Goal: Transaction & Acquisition: Purchase product/service

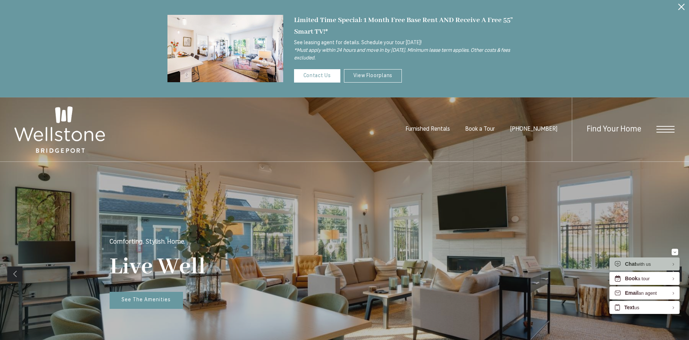
click at [681, 7] on icon "Close Alert" at bounding box center [681, 7] width 7 height 7
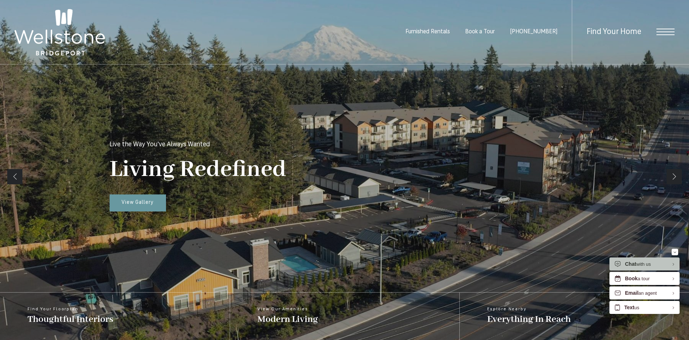
click at [443, 125] on div "Living Redefined Live the Way You've Always Wanted View Gallery" at bounding box center [345, 176] width 470 height 224
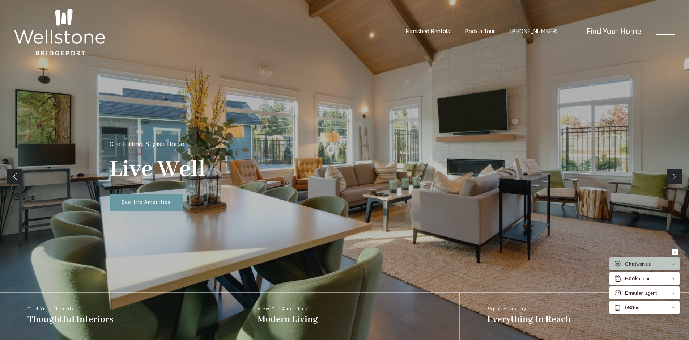
click at [495, 31] on span "Book a Tour" at bounding box center [480, 32] width 30 height 6
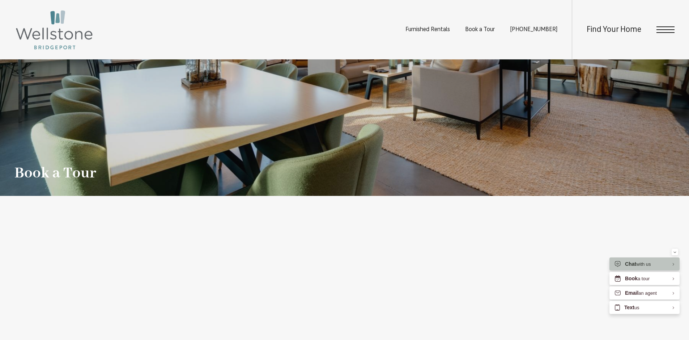
scroll to position [217, 0]
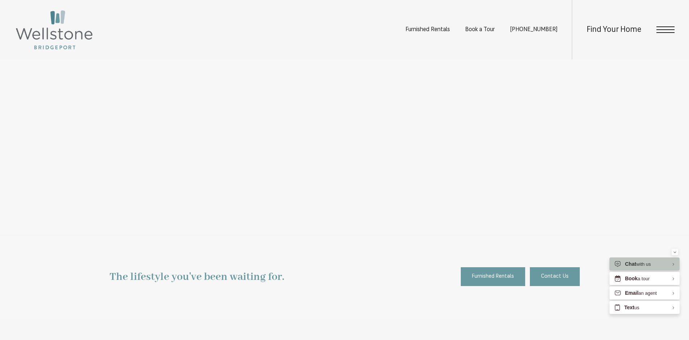
drag, startPoint x: 294, startPoint y: 244, endPoint x: 293, endPoint y: 204, distance: 39.8
click at [292, 237] on div "The lifestyle you've been waiting for. Furnished Rentals Contact Us" at bounding box center [344, 276] width 689 height 81
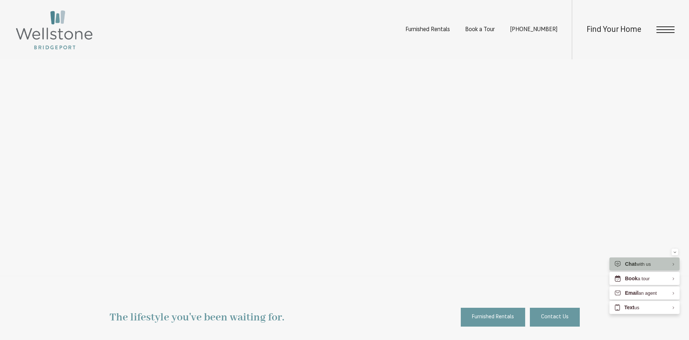
click at [322, 246] on iframe at bounding box center [345, 163] width 398 height 166
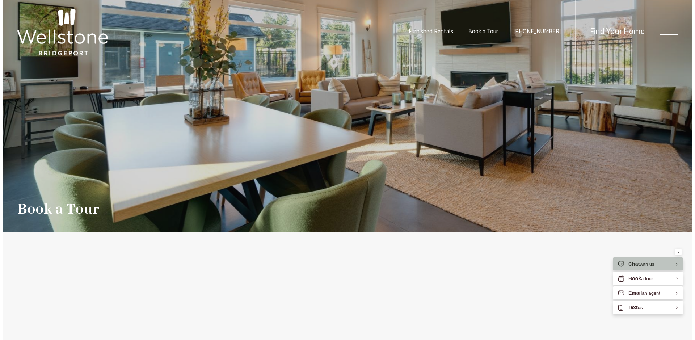
scroll to position [0, 0]
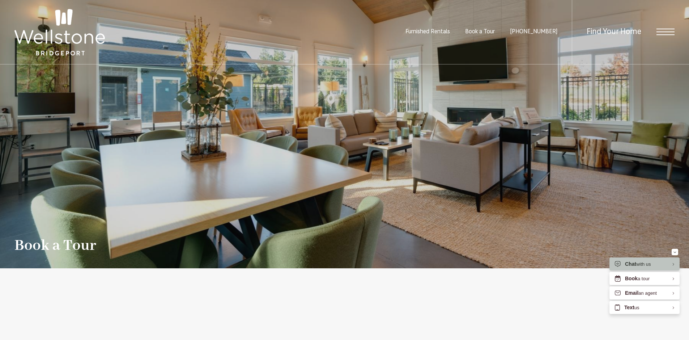
click at [665, 29] on span "Open Menu" at bounding box center [666, 29] width 18 height 1
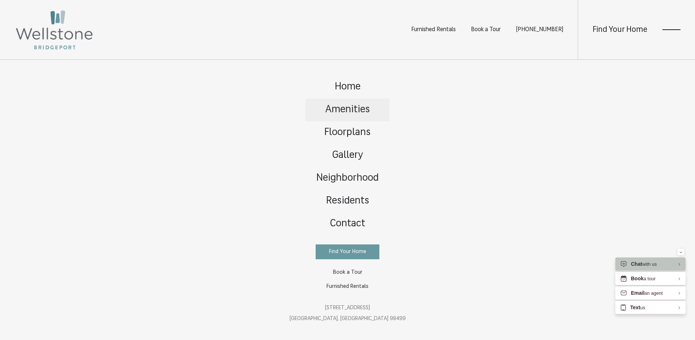
click at [345, 105] on span "Amenities" at bounding box center [347, 110] width 44 height 10
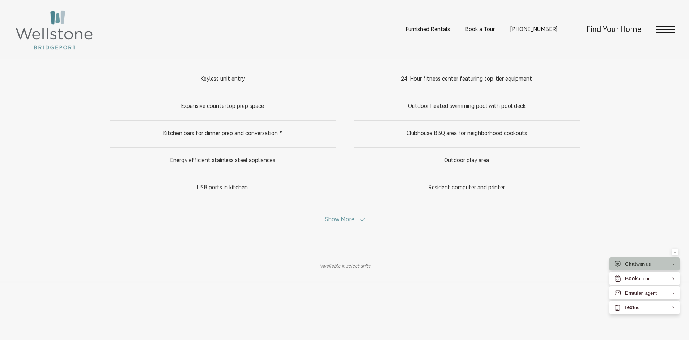
scroll to position [362, 0]
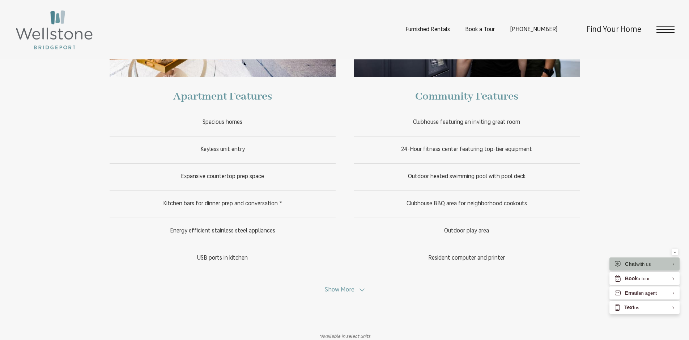
click at [361, 292] on icon at bounding box center [362, 289] width 5 height 5
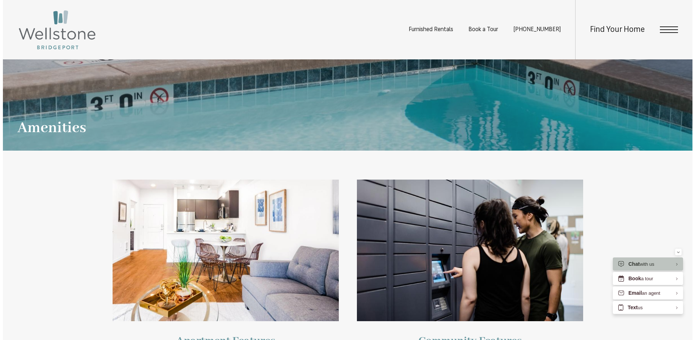
scroll to position [0, 0]
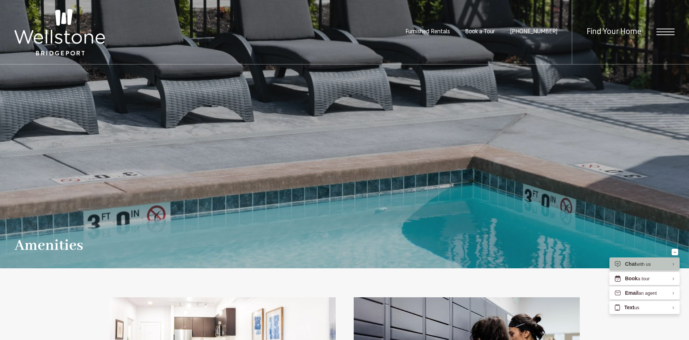
click at [672, 34] on span "Open Menu" at bounding box center [666, 32] width 18 height 7
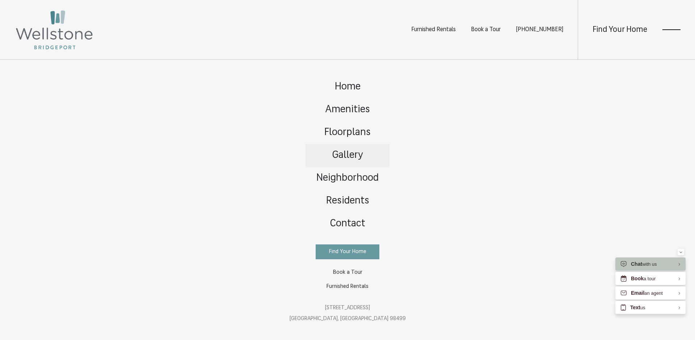
click at [352, 150] on span "Gallery" at bounding box center [347, 155] width 31 height 10
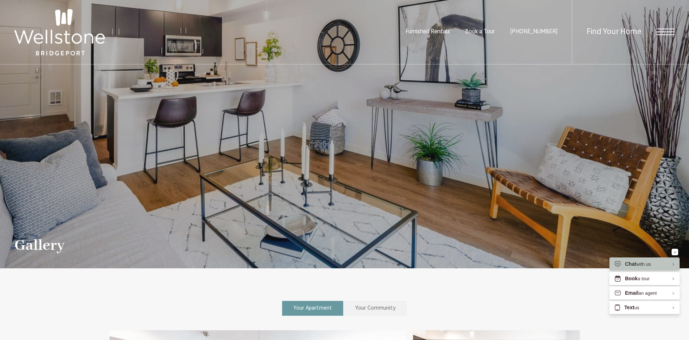
click at [664, 31] on span "Open Menu" at bounding box center [666, 31] width 18 height 1
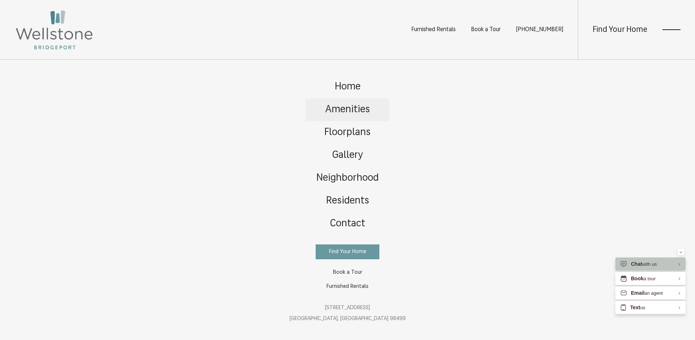
click at [351, 105] on span "Amenities" at bounding box center [347, 110] width 44 height 10
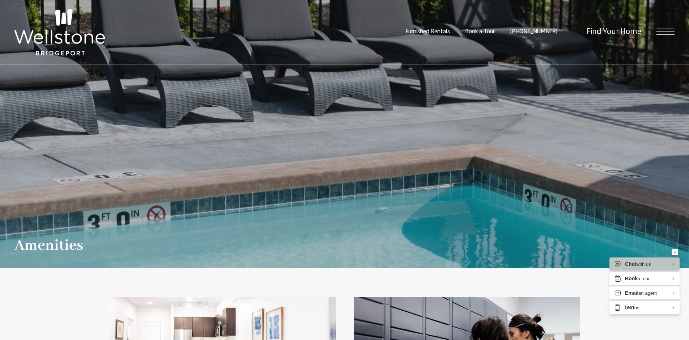
click at [672, 35] on span "Open Menu" at bounding box center [666, 34] width 18 height 1
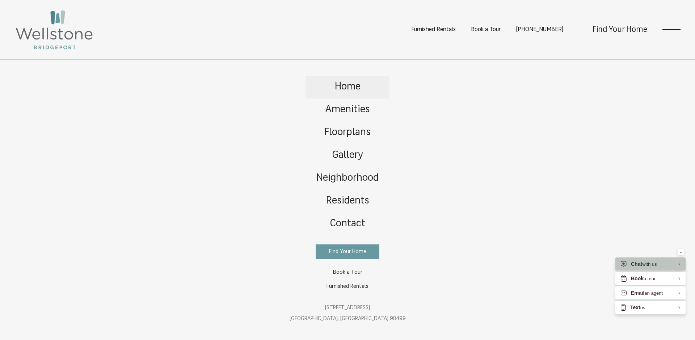
click at [345, 82] on span "Home" at bounding box center [348, 87] width 26 height 10
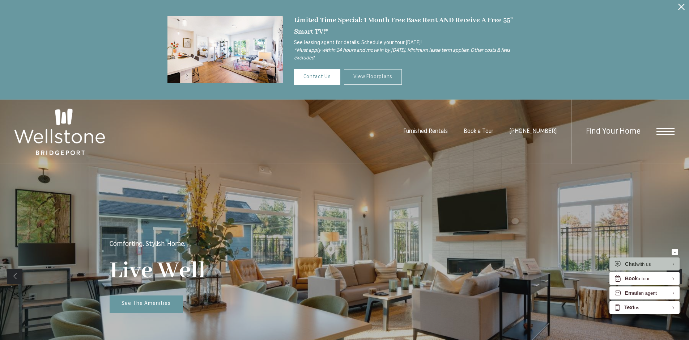
click at [370, 79] on link "View Floorplans" at bounding box center [373, 77] width 58 height 16
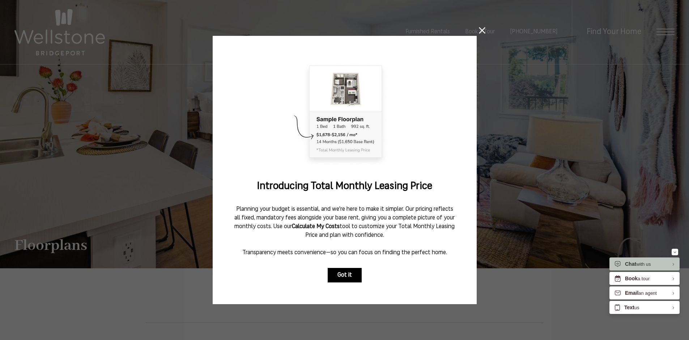
click at [344, 273] on button "Got it" at bounding box center [345, 275] width 34 height 14
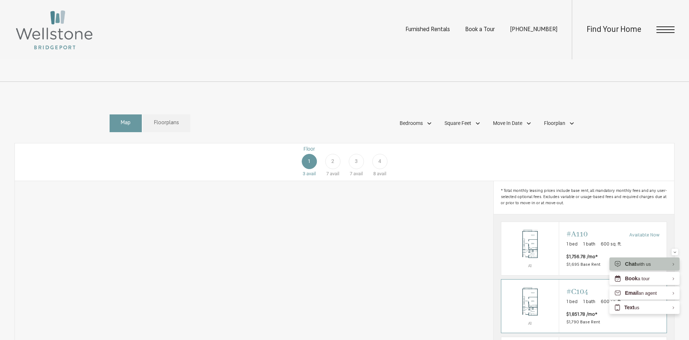
scroll to position [362, 0]
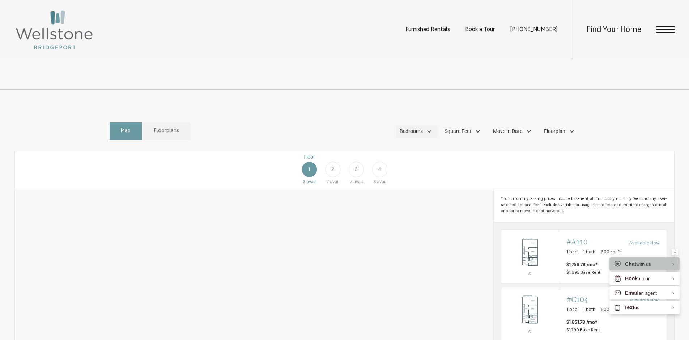
click at [428, 137] on div "Bedrooms" at bounding box center [416, 131] width 41 height 12
click at [413, 169] on span "1 Bedroom" at bounding box center [403, 165] width 36 height 8
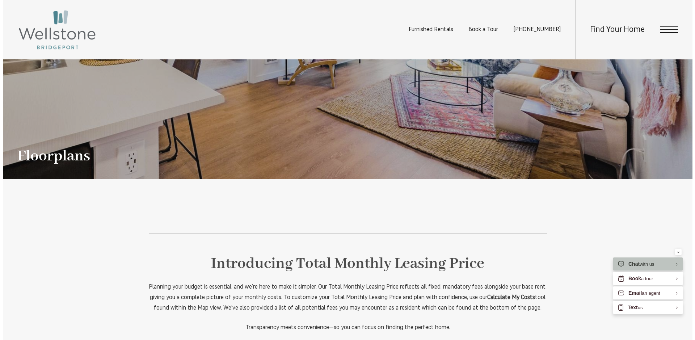
scroll to position [0, 0]
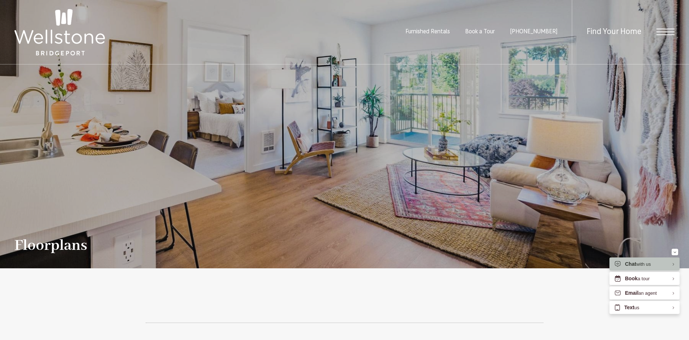
click at [666, 34] on span "Open Menu" at bounding box center [666, 32] width 18 height 7
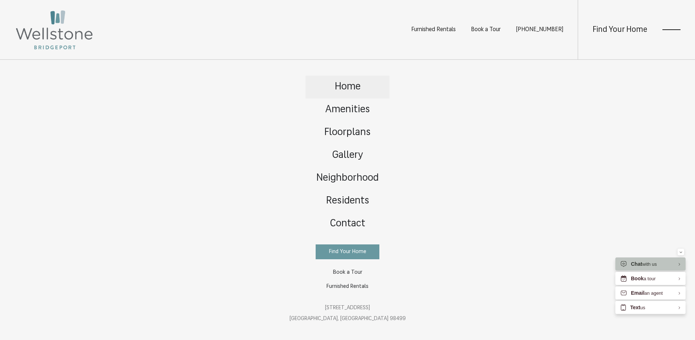
click at [351, 82] on span "Home" at bounding box center [348, 87] width 26 height 10
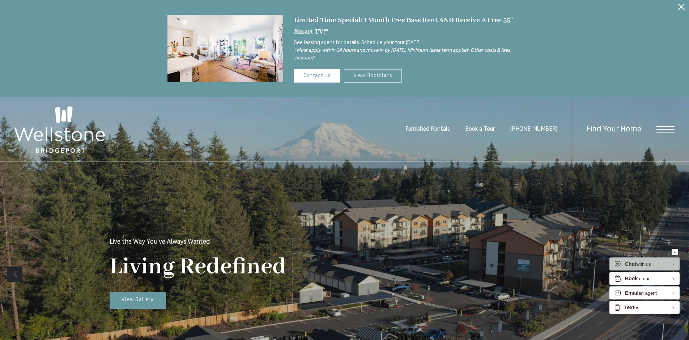
click at [384, 74] on link "View Floorplans" at bounding box center [373, 75] width 58 height 13
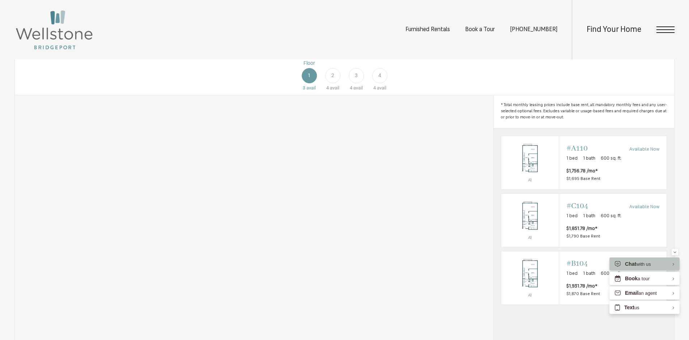
scroll to position [470, 0]
click at [331, 81] on span "2" at bounding box center [332, 77] width 3 height 8
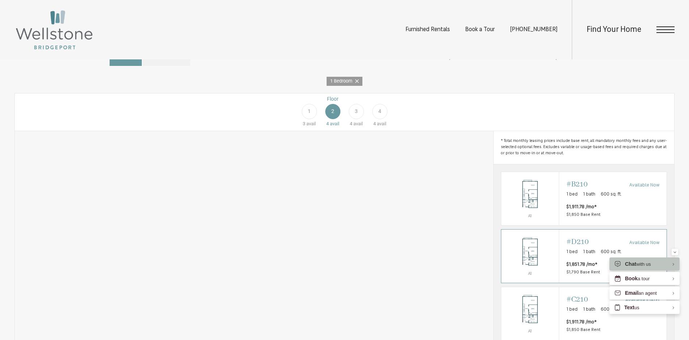
scroll to position [434, 0]
click at [358, 121] on div "3" at bounding box center [356, 113] width 15 height 15
click at [380, 117] on span "4" at bounding box center [379, 113] width 3 height 8
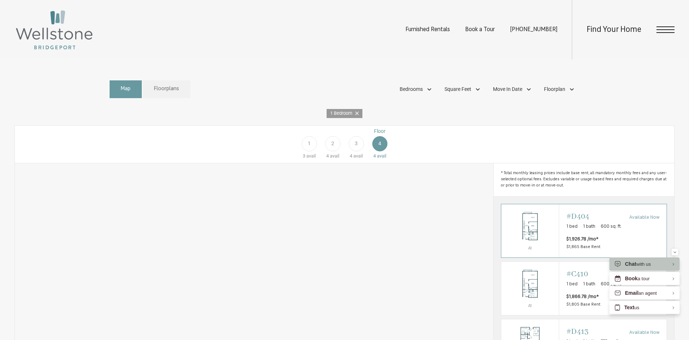
scroll to position [398, 0]
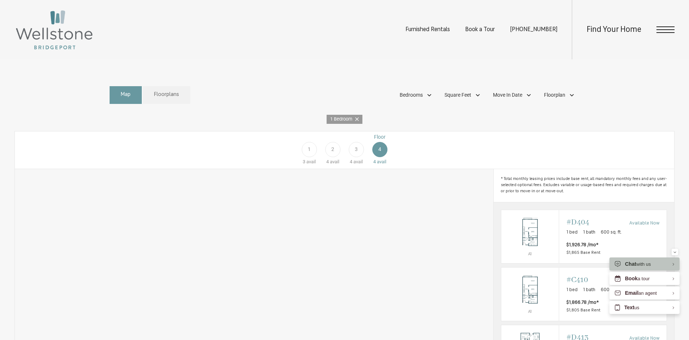
click at [308, 153] on span "1" at bounding box center [309, 149] width 3 height 8
click at [333, 153] on span "2" at bounding box center [332, 149] width 3 height 8
click at [356, 153] on span "3" at bounding box center [356, 149] width 3 height 8
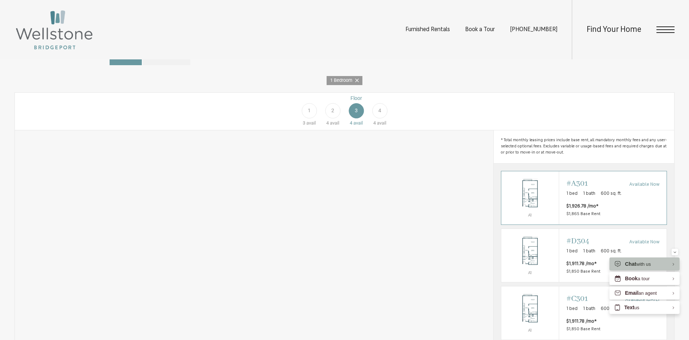
scroll to position [434, 0]
click at [381, 117] on span "4" at bounding box center [379, 113] width 3 height 8
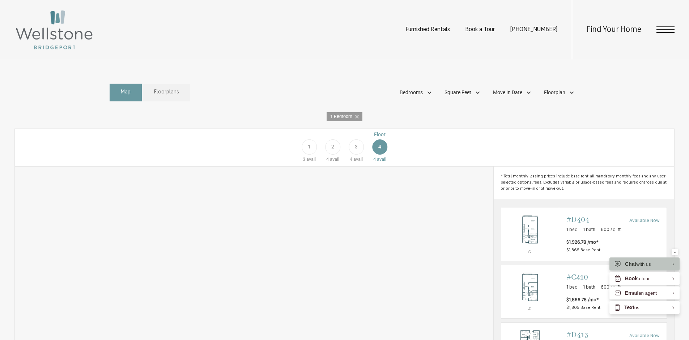
scroll to position [398, 0]
click at [308, 153] on span "1" at bounding box center [309, 149] width 3 height 8
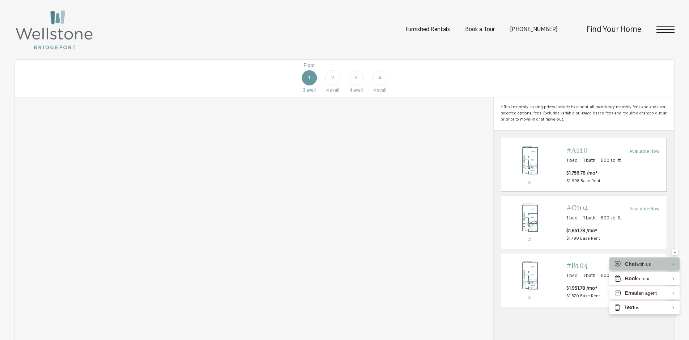
scroll to position [470, 0]
click at [577, 178] on div "Outside price filter range #A110 Available Now 1 bed 1 bath 600 sq. ft. $1,756.…" at bounding box center [612, 164] width 93 height 39
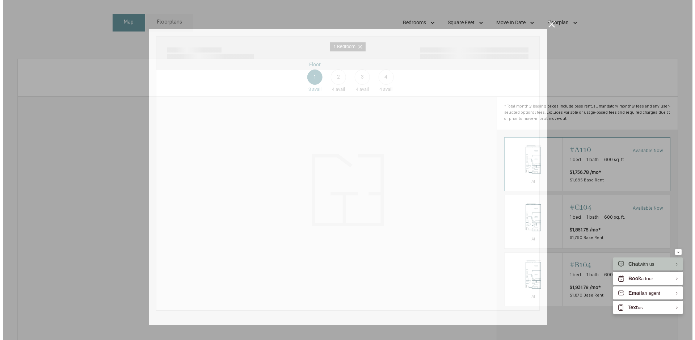
scroll to position [0, 0]
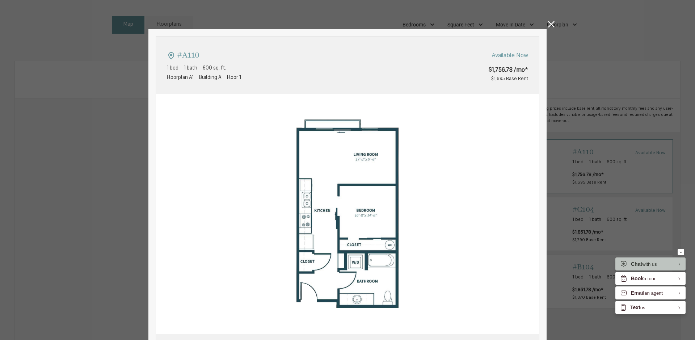
type input "**********"
click at [548, 25] on icon at bounding box center [551, 24] width 7 height 7
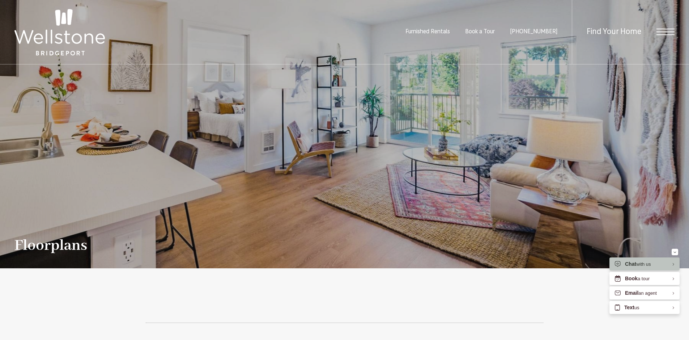
click at [664, 35] on div "Find Your Home" at bounding box center [623, 32] width 103 height 64
click at [665, 29] on span "Open Menu" at bounding box center [666, 29] width 18 height 1
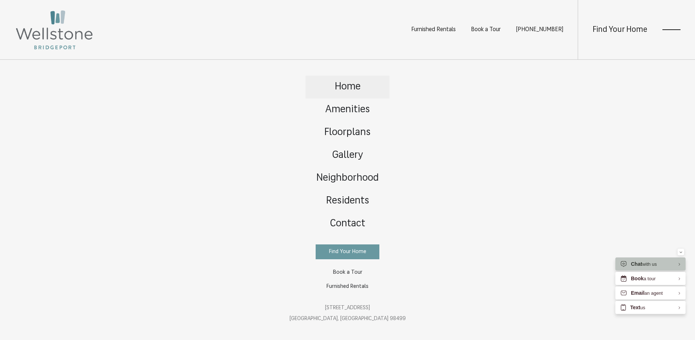
click at [348, 82] on span "Home" at bounding box center [348, 87] width 26 height 10
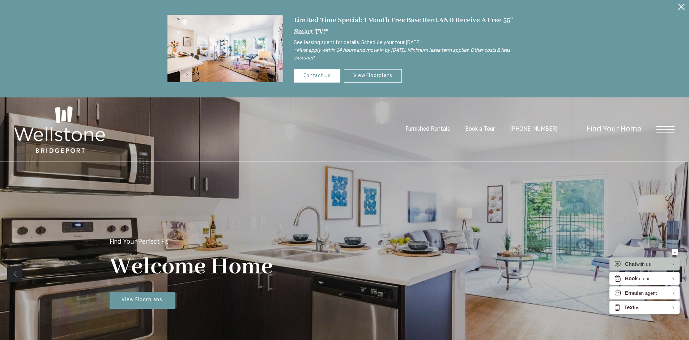
click at [663, 131] on span "Open Menu" at bounding box center [666, 129] width 18 height 7
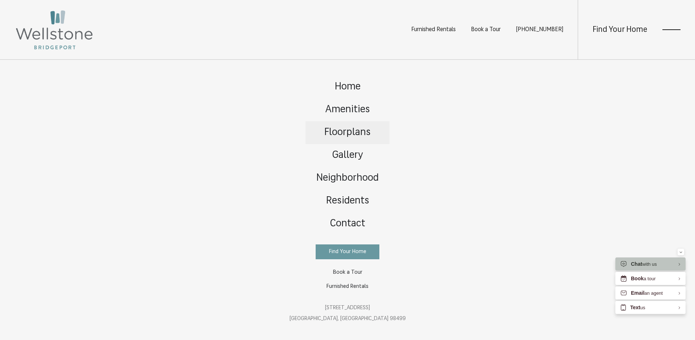
click at [344, 127] on span "Floorplans" at bounding box center [347, 132] width 46 height 10
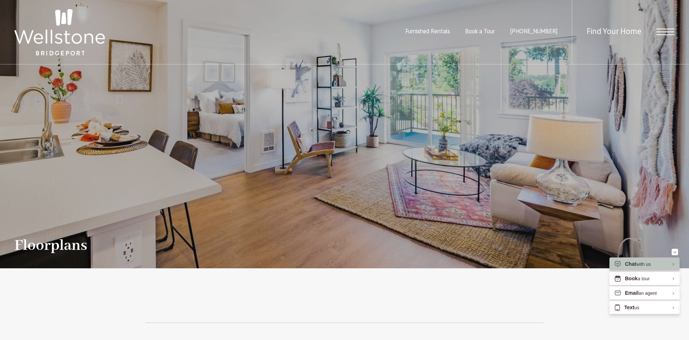
click at [665, 30] on span "Open Menu" at bounding box center [666, 32] width 18 height 7
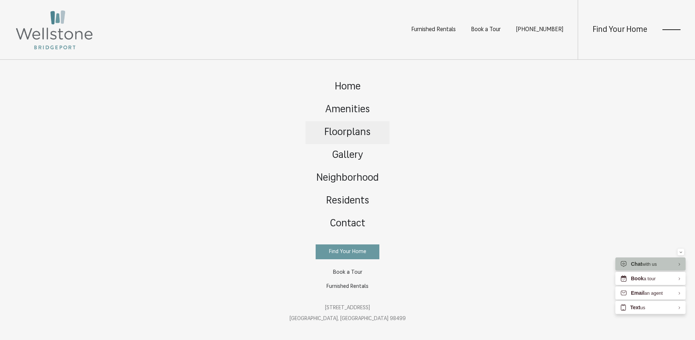
click at [352, 127] on span "Floorplans" at bounding box center [347, 132] width 46 height 10
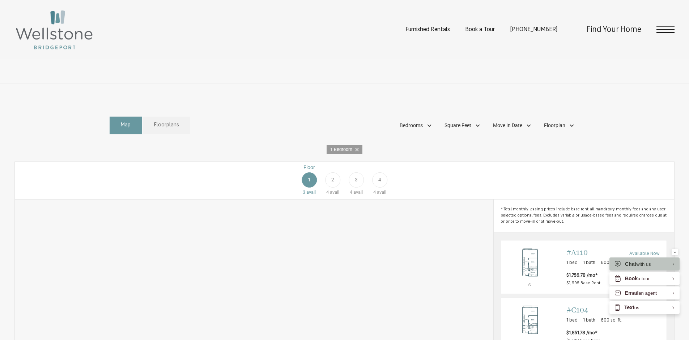
scroll to position [434, 0]
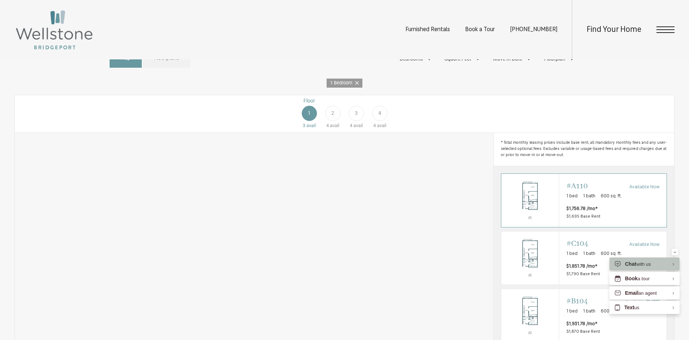
click at [580, 200] on p "1 bed 1 bath 600 sq. ft." at bounding box center [612, 195] width 93 height 7
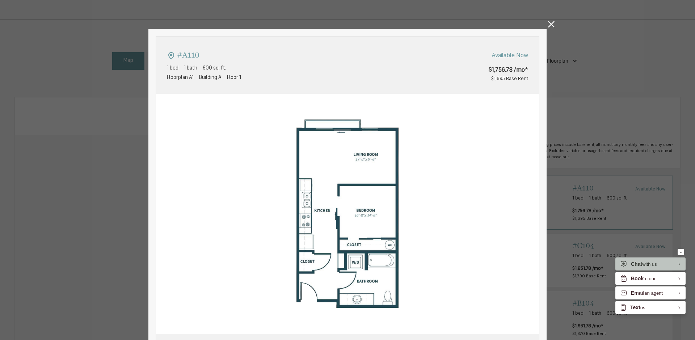
type input "**********"
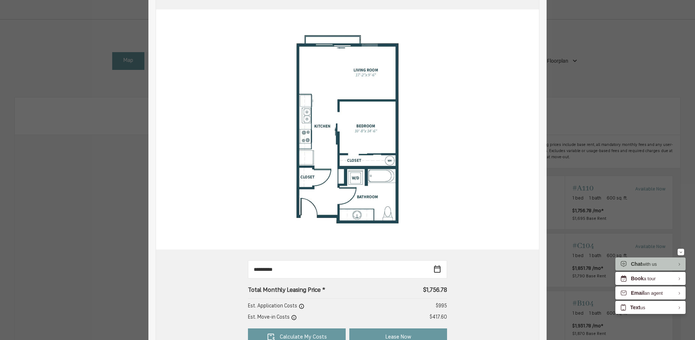
scroll to position [145, 0]
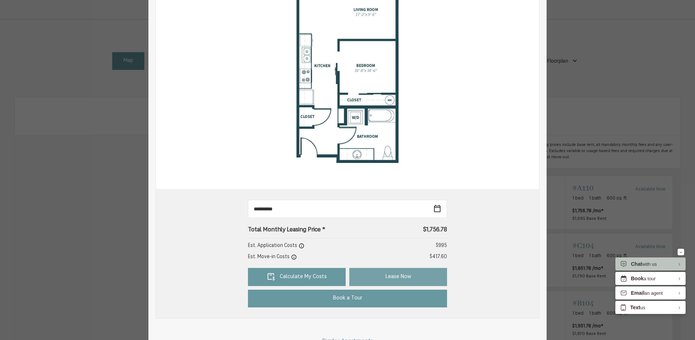
click at [373, 279] on link "Lease Now" at bounding box center [398, 277] width 98 height 18
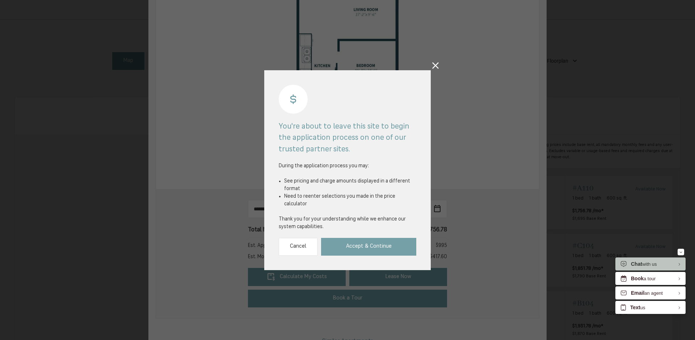
click at [358, 241] on link "Accept & Continue" at bounding box center [368, 247] width 95 height 18
click at [374, 242] on link "Accept & Continue" at bounding box center [368, 247] width 95 height 18
